Goal: Task Accomplishment & Management: Use online tool/utility

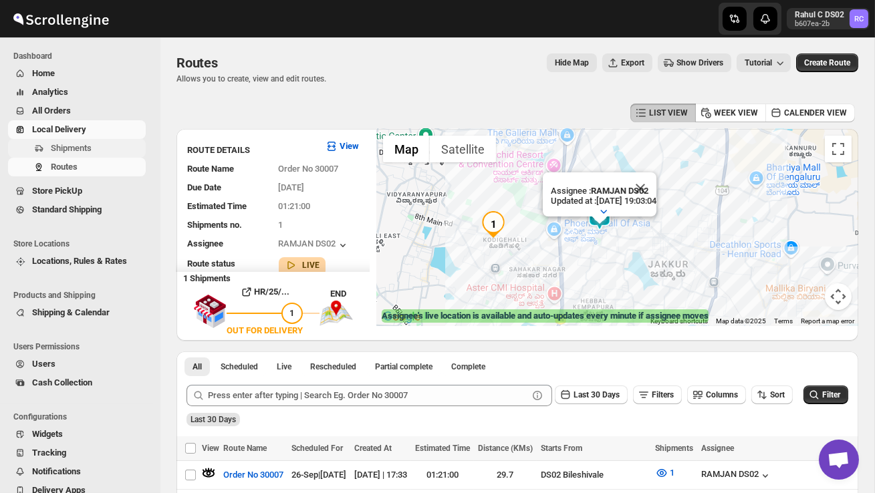
click at [96, 150] on span "Shipments" at bounding box center [97, 148] width 92 height 13
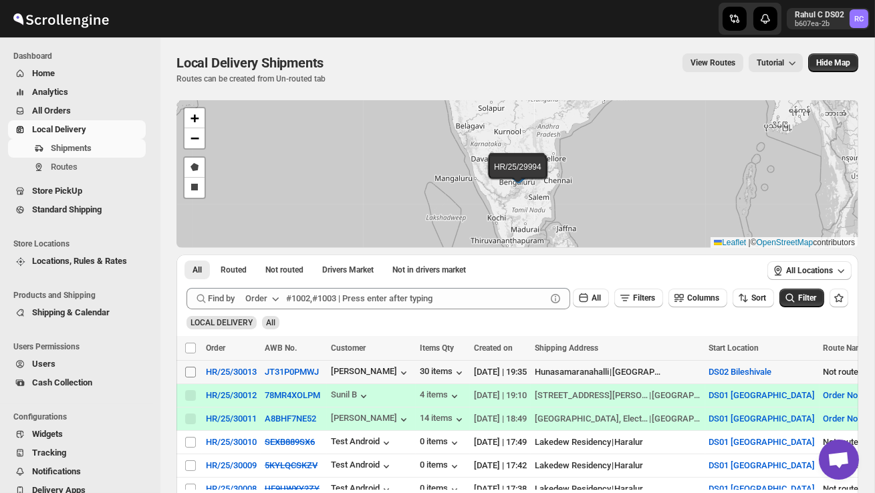
click at [193, 375] on input "Select shipment" at bounding box center [190, 372] width 11 height 11
checkbox input "true"
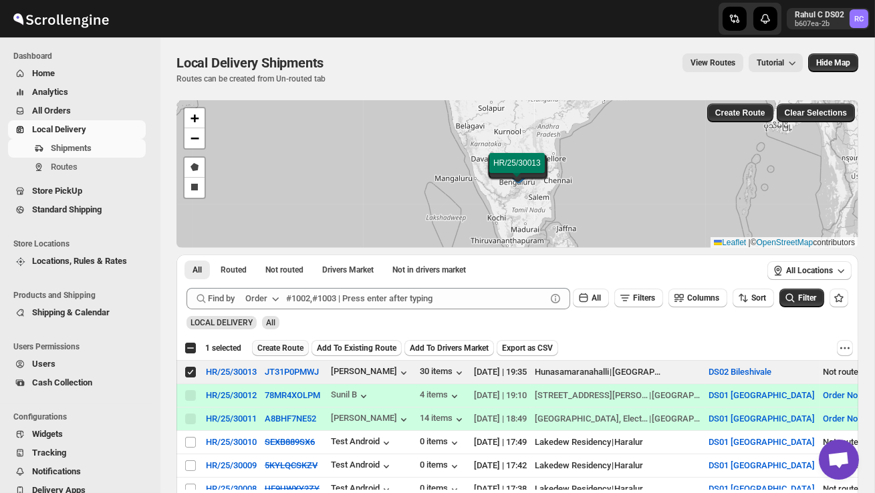
click at [292, 347] on span "Create Route" at bounding box center [280, 348] width 46 height 11
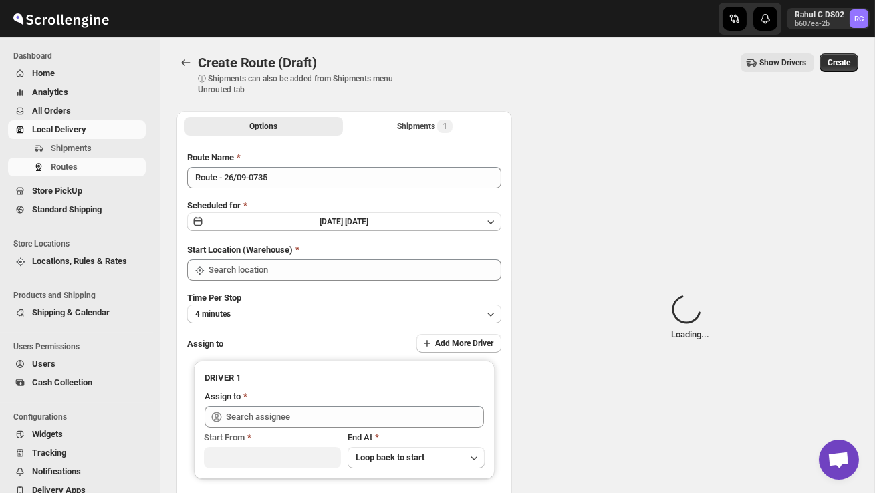
type input "DS02 Bileshivale"
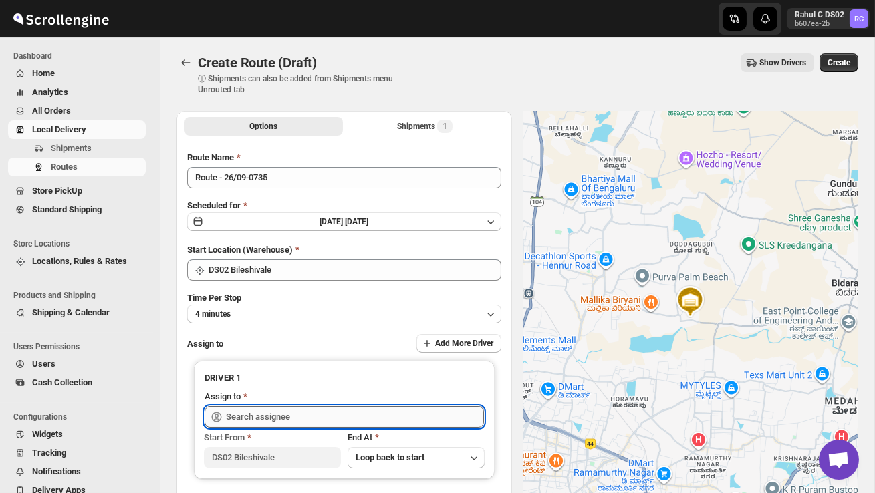
click at [305, 420] on input "text" at bounding box center [355, 416] width 258 height 21
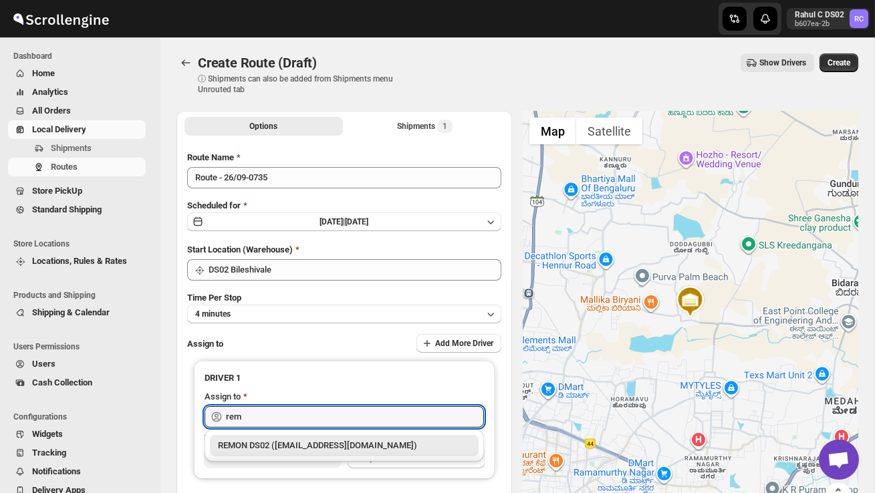
click at [333, 454] on div "REMON DS02 ([EMAIL_ADDRESS][DOMAIN_NAME])" at bounding box center [344, 445] width 269 height 21
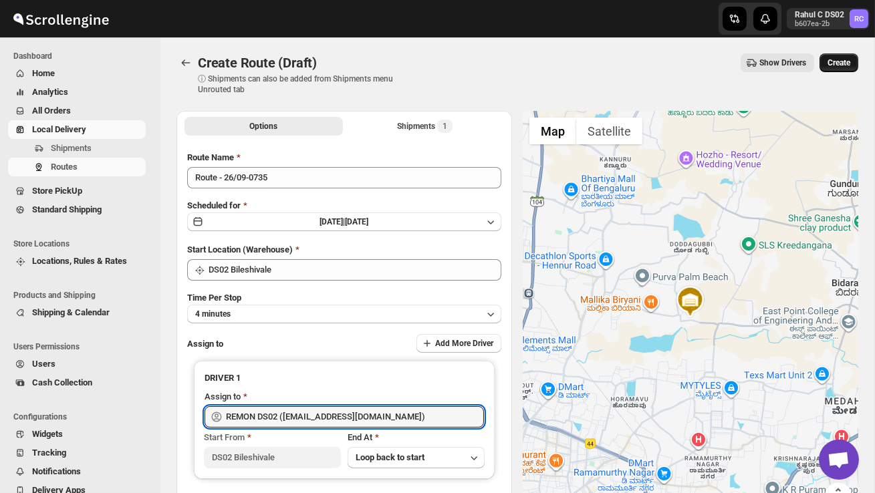
type input "REMON DS02 ([EMAIL_ADDRESS][DOMAIN_NAME])"
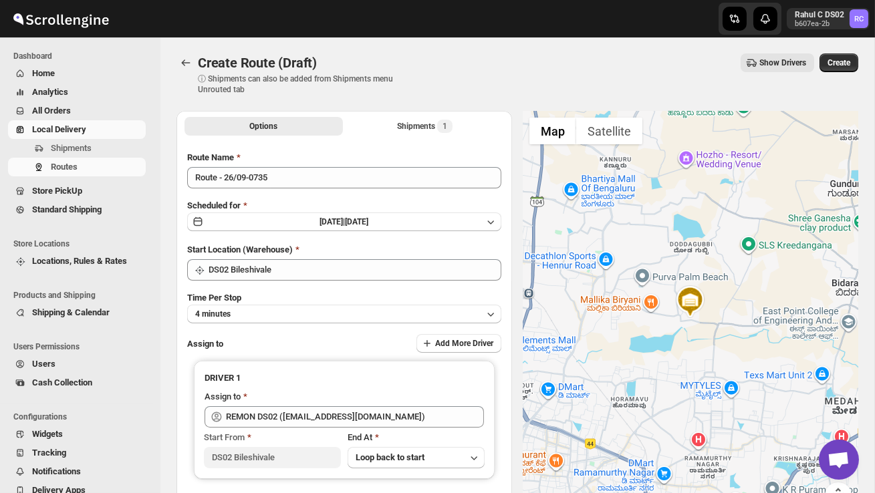
click at [835, 61] on span "Create" at bounding box center [839, 62] width 23 height 11
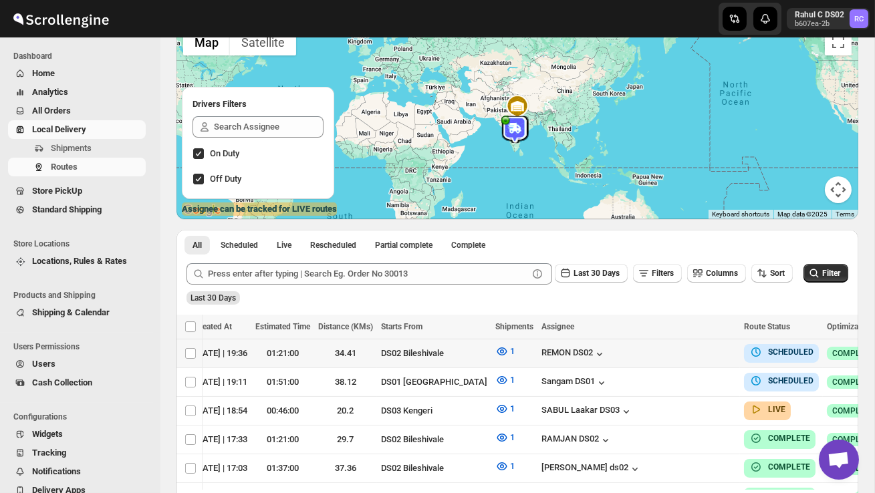
scroll to position [0, 178]
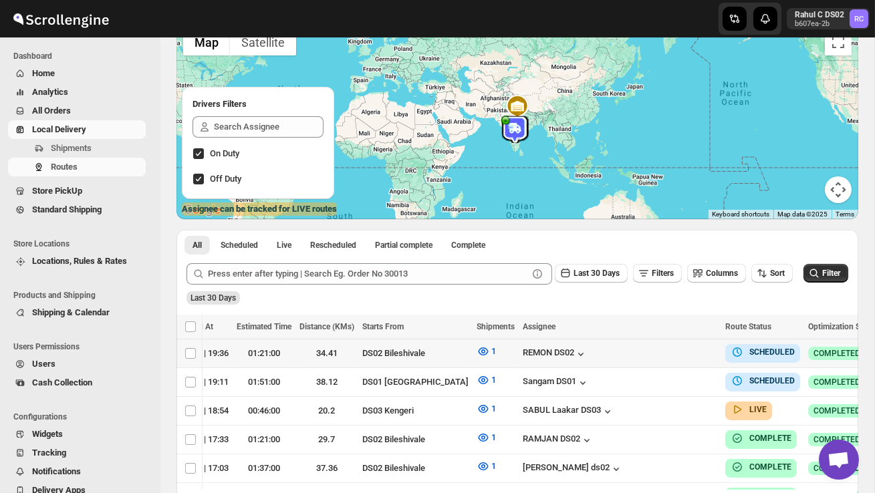
checkbox input "true"
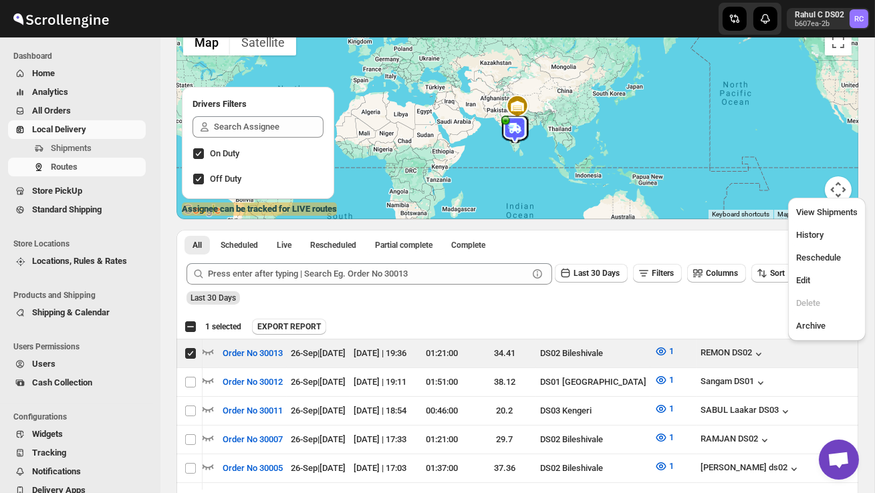
click at [648, 322] on div "EXPORT REPORT" at bounding box center [552, 327] width 601 height 16
click at [88, 144] on span "Shipments" at bounding box center [71, 148] width 41 height 10
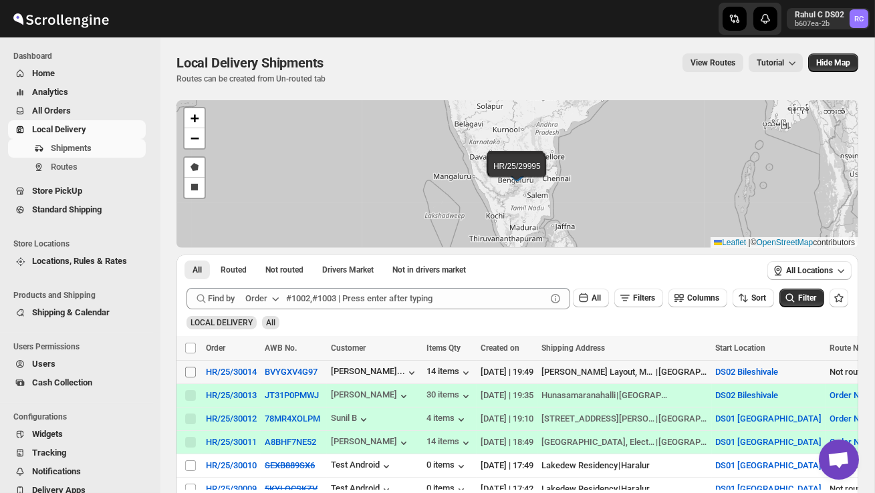
click at [186, 374] on input "Select shipment" at bounding box center [190, 372] width 11 height 11
checkbox input "true"
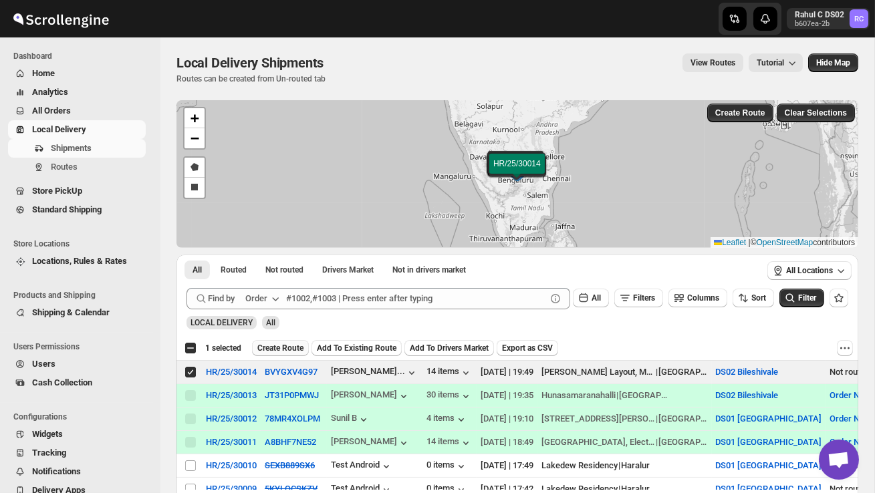
click at [270, 352] on span "Create Route" at bounding box center [280, 348] width 46 height 11
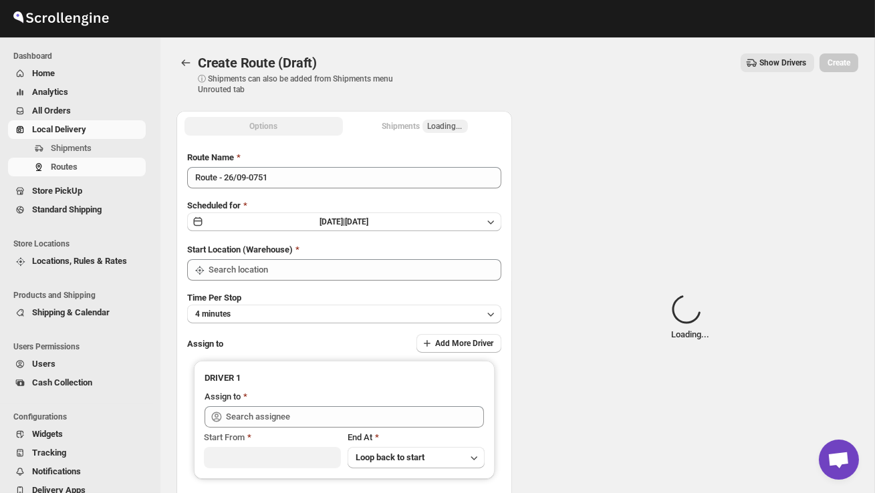
type input "DS02 Bileshivale"
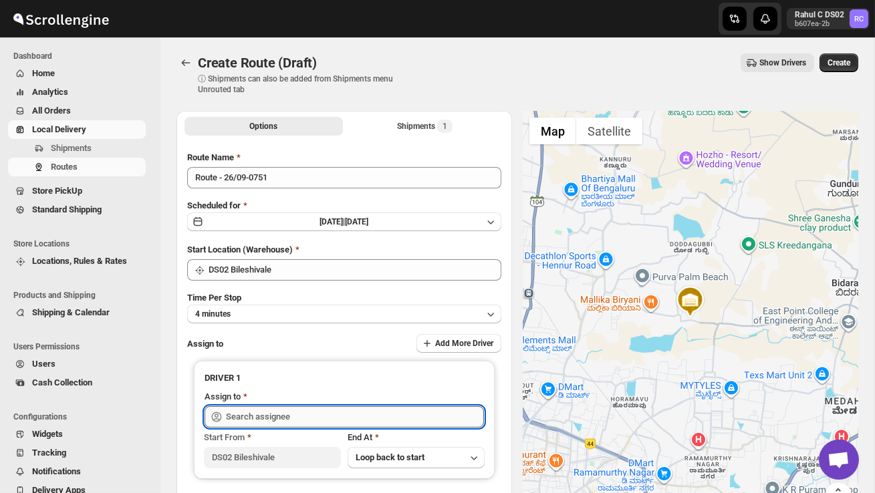
click at [285, 412] on input "text" at bounding box center [355, 416] width 258 height 21
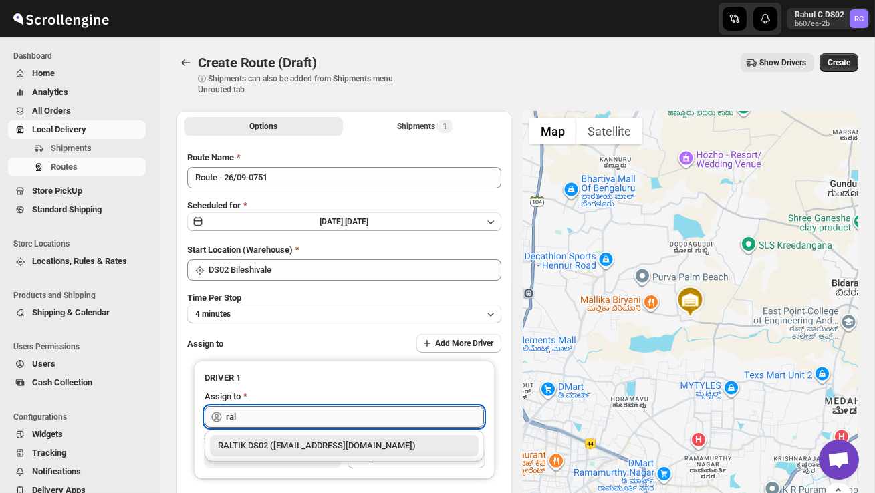
click at [261, 418] on input "ral" at bounding box center [355, 416] width 258 height 21
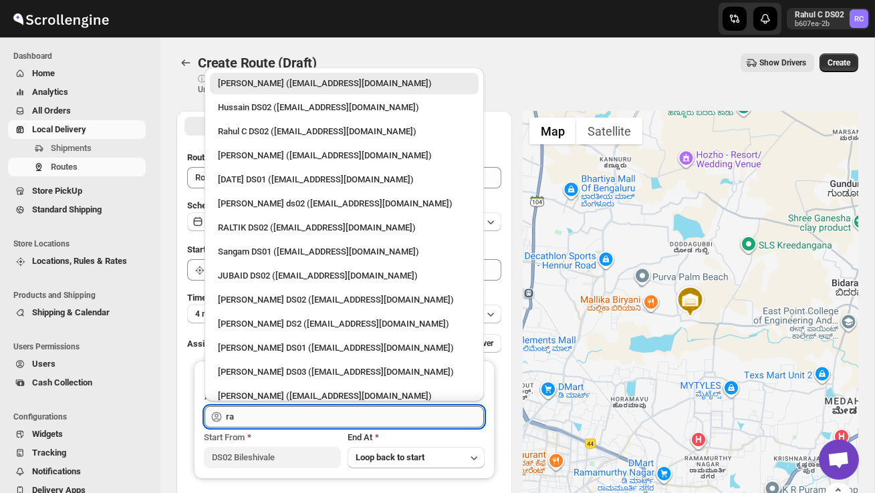
type input "r"
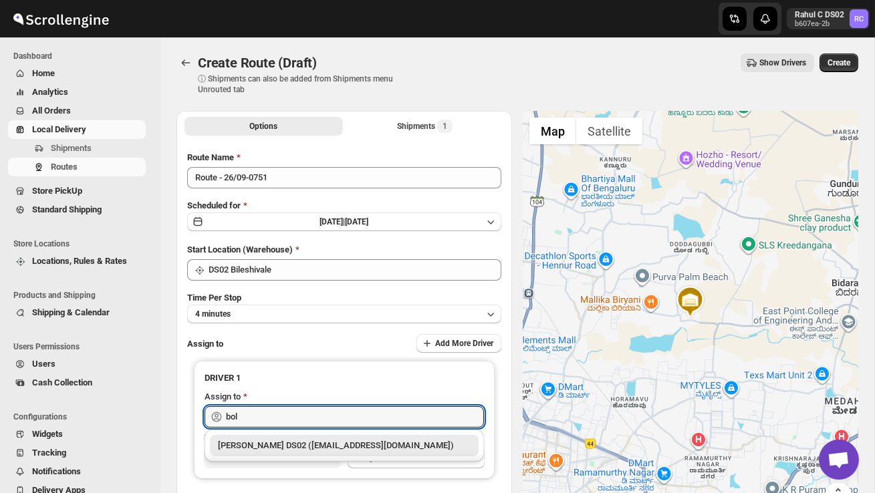
click at [281, 444] on div "[PERSON_NAME] DS02 ([EMAIL_ADDRESS][DOMAIN_NAME])" at bounding box center [344, 445] width 253 height 13
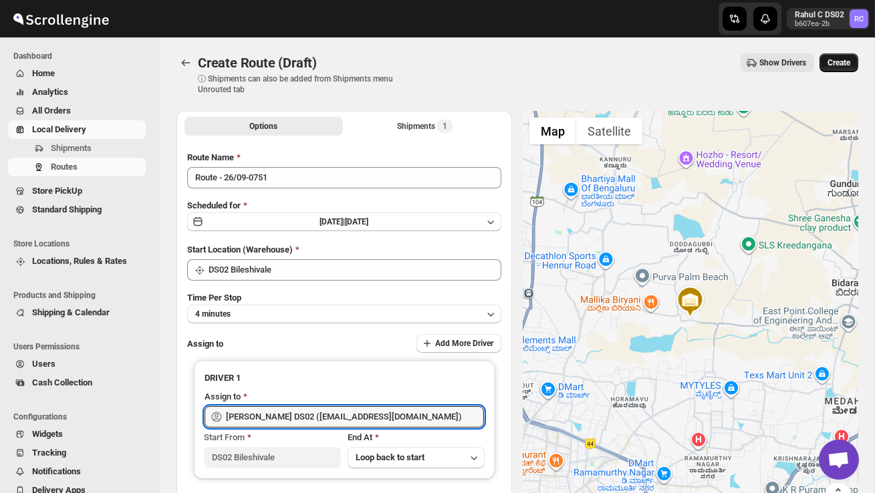
type input "[PERSON_NAME] DS02 ([EMAIL_ADDRESS][DOMAIN_NAME])"
click at [838, 65] on span "Create" at bounding box center [839, 62] width 23 height 11
